Goal: Task Accomplishment & Management: Manage account settings

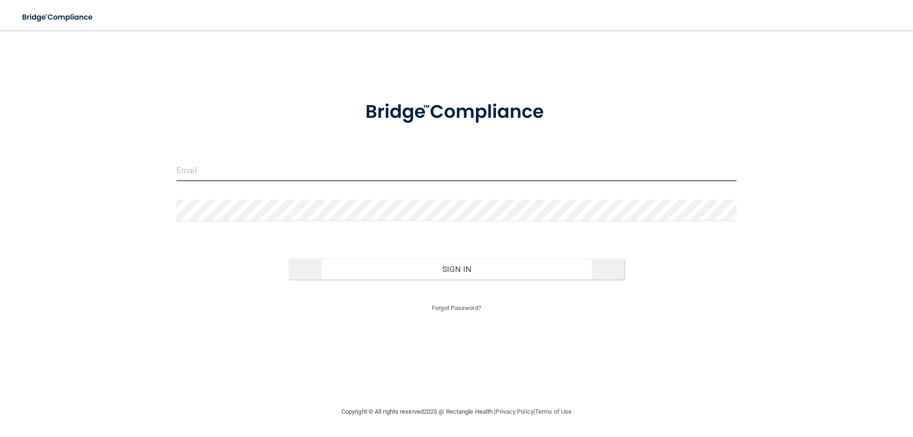
type input "[EMAIL_ADDRESS][DOMAIN_NAME]"
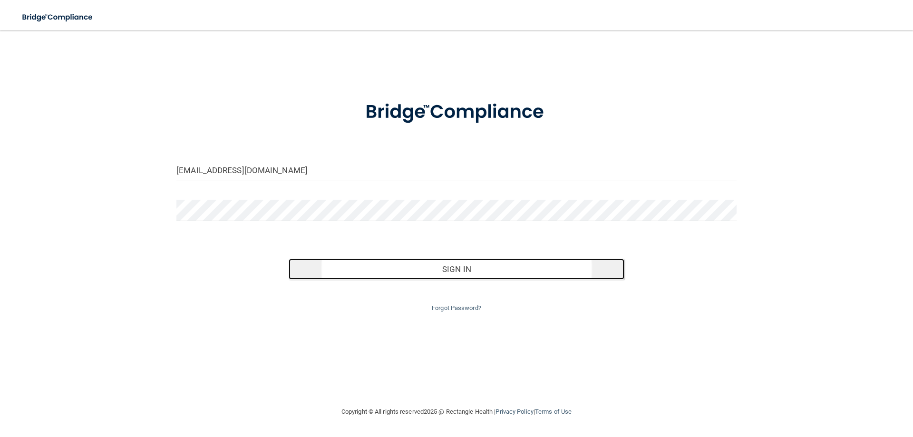
click at [538, 270] on button "Sign In" at bounding box center [457, 269] width 336 height 21
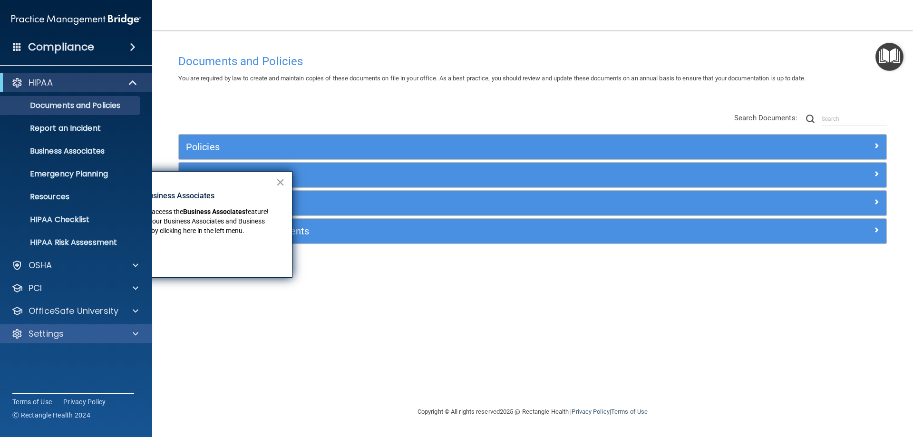
click at [97, 327] on div "Settings" at bounding box center [76, 333] width 153 height 19
click at [96, 332] on div "Settings" at bounding box center [63, 333] width 118 height 11
click at [76, 352] on p "My Account" at bounding box center [71, 357] width 130 height 10
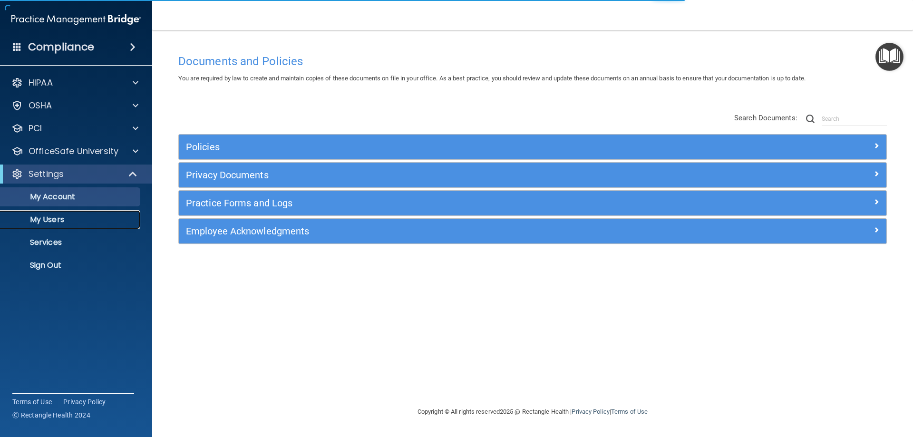
click at [64, 222] on p "My Users" at bounding box center [71, 220] width 130 height 10
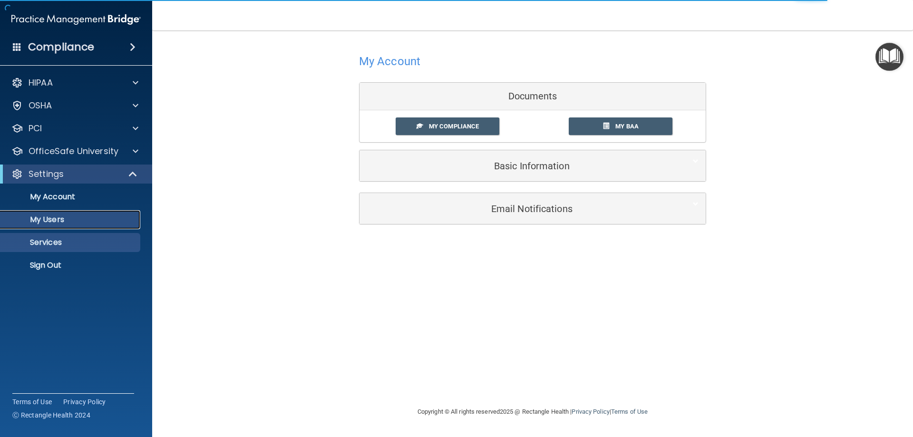
select select "20"
